Goal: Check status

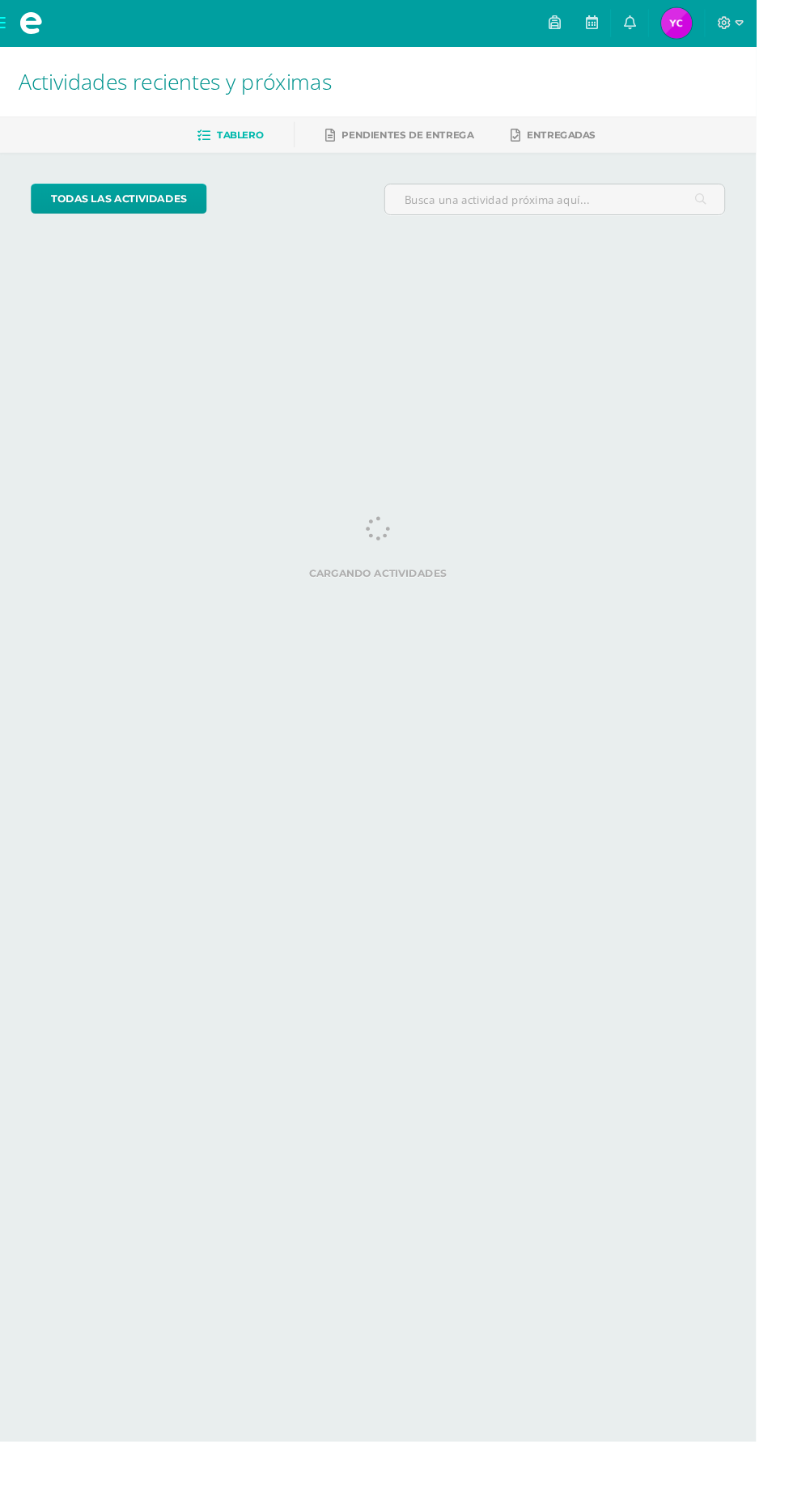
click at [729, 24] on span "Yasmin Emilia Azucena Mi Perfil" at bounding box center [710, 25] width 39 height 33
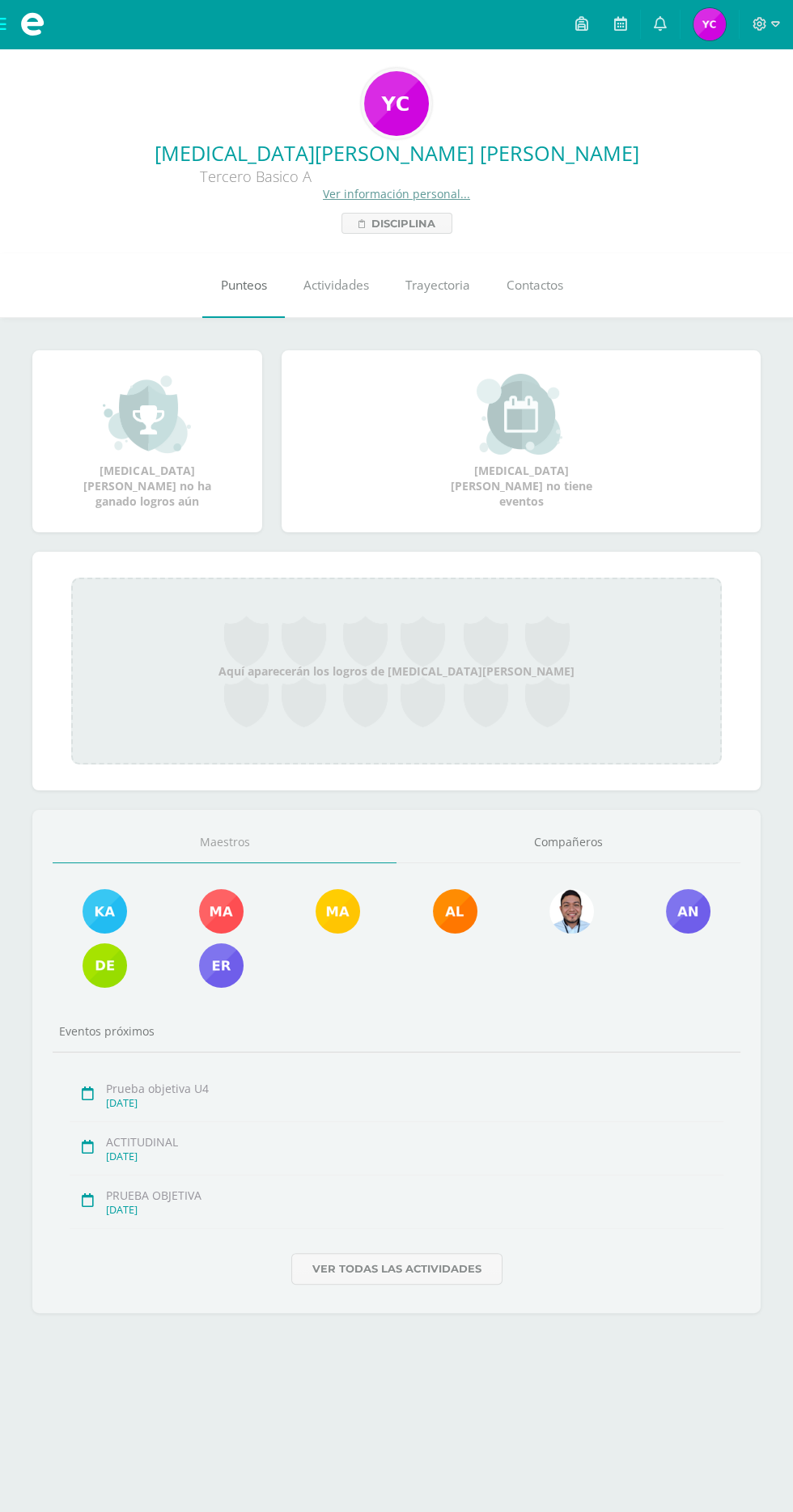
click at [223, 288] on span "Punteos" at bounding box center [243, 285] width 46 height 17
